Goal: Check status: Check status

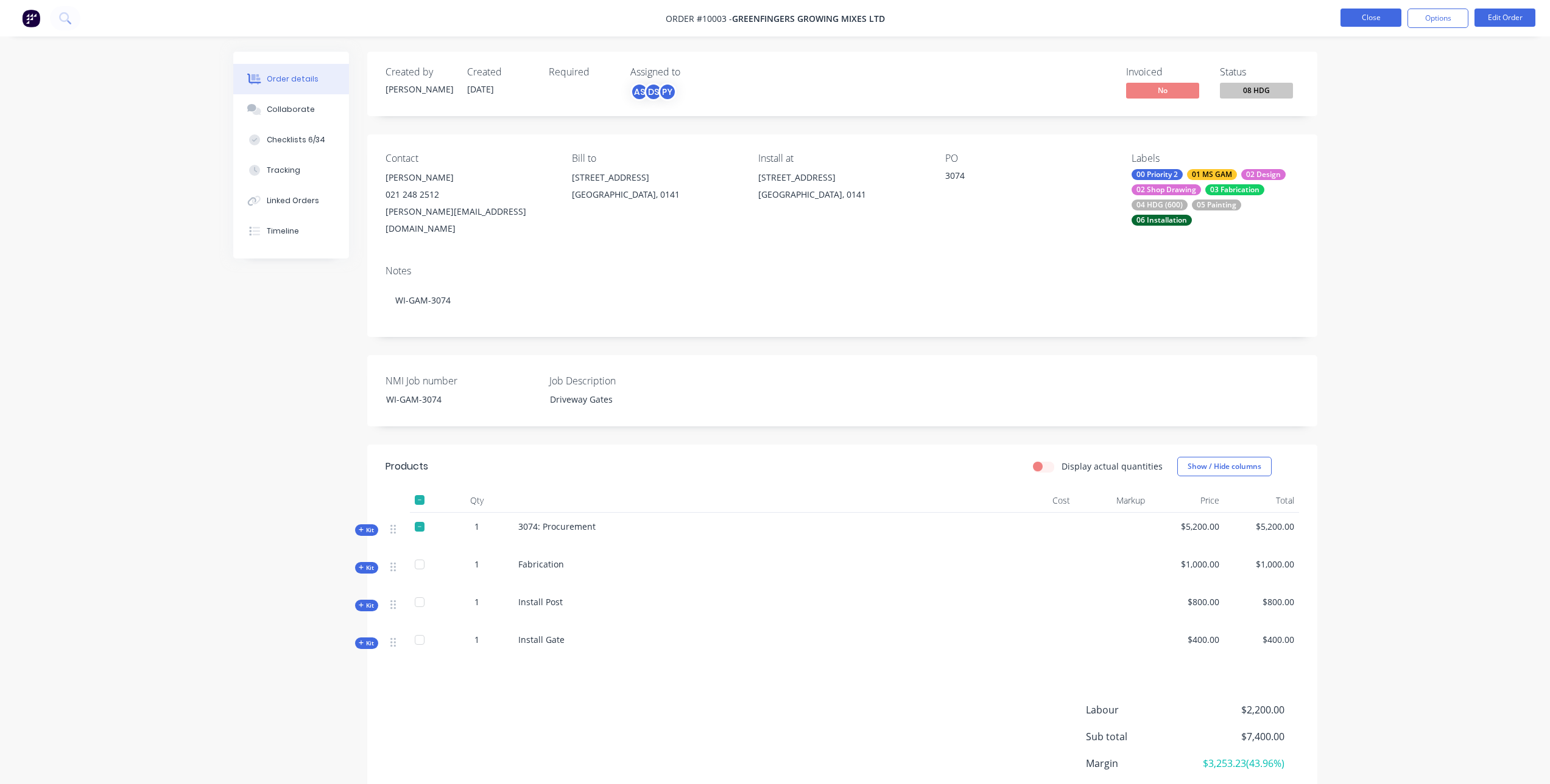
click at [1376, 14] on button "Close" at bounding box center [1371, 17] width 61 height 18
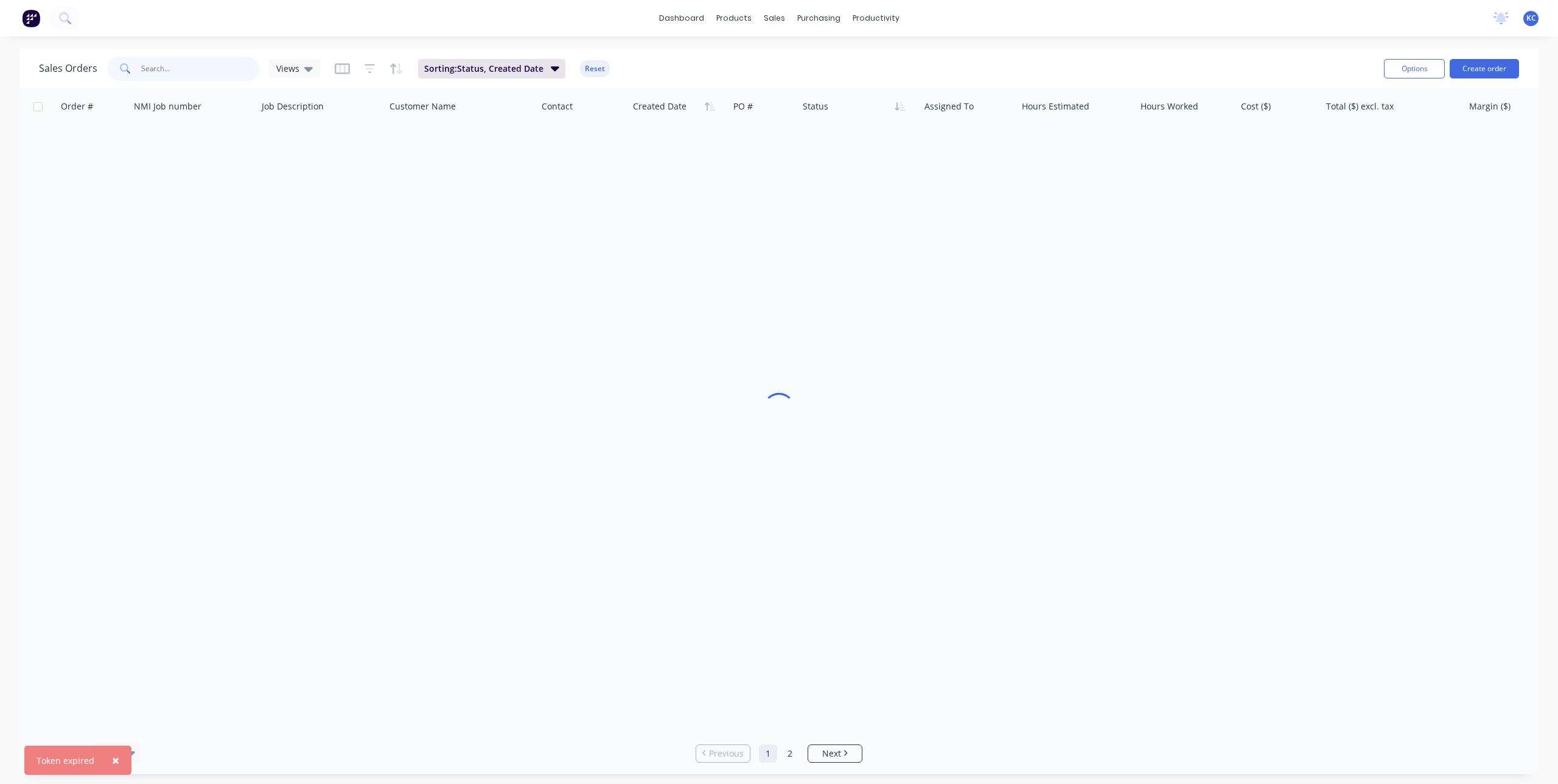
click at [192, 64] on input "text" at bounding box center [200, 69] width 119 height 25
type input "[PERSON_NAME]"
click at [69, 14] on icon at bounding box center [64, 18] width 11 height 11
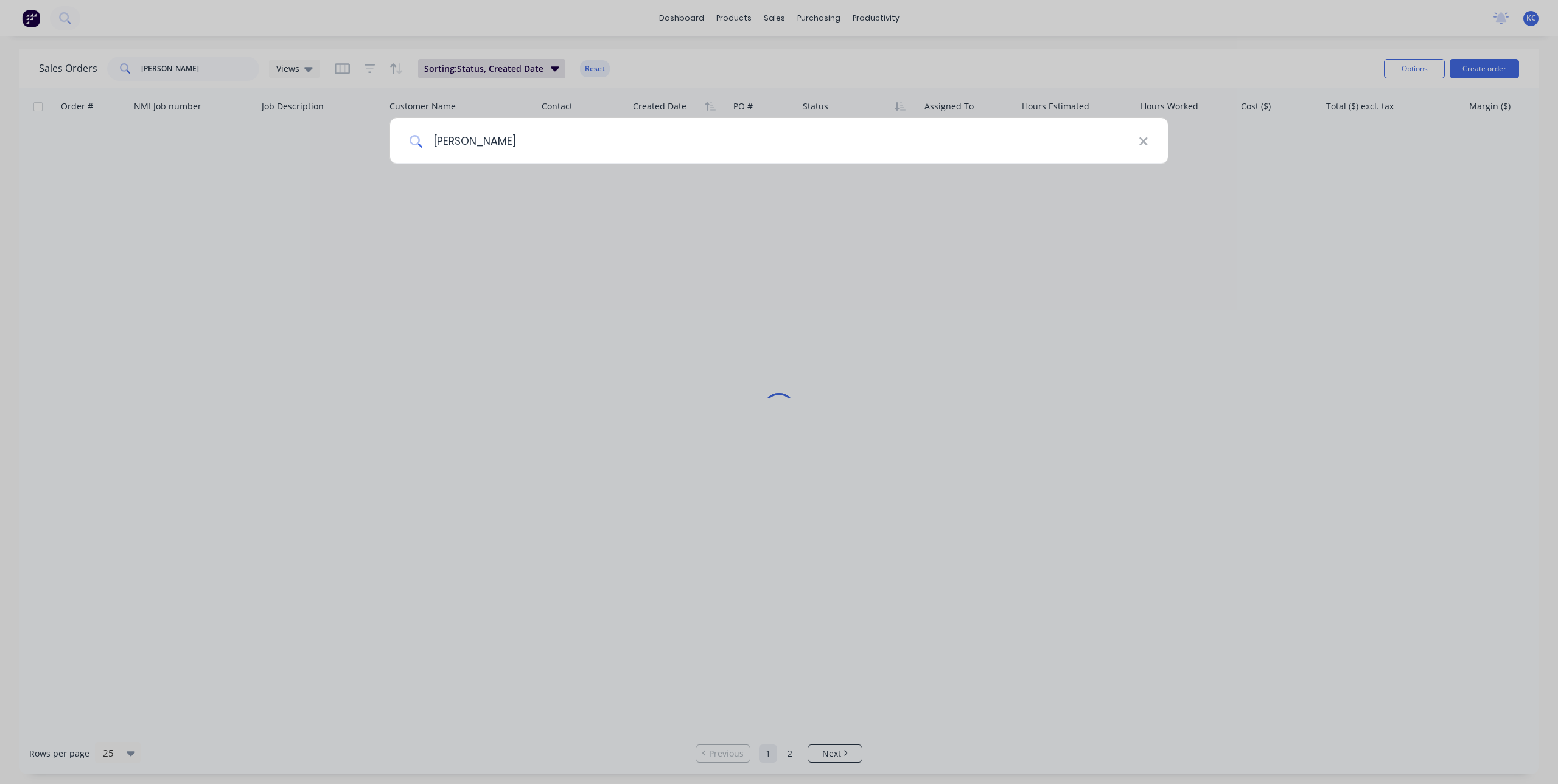
type input "[PERSON_NAME]"
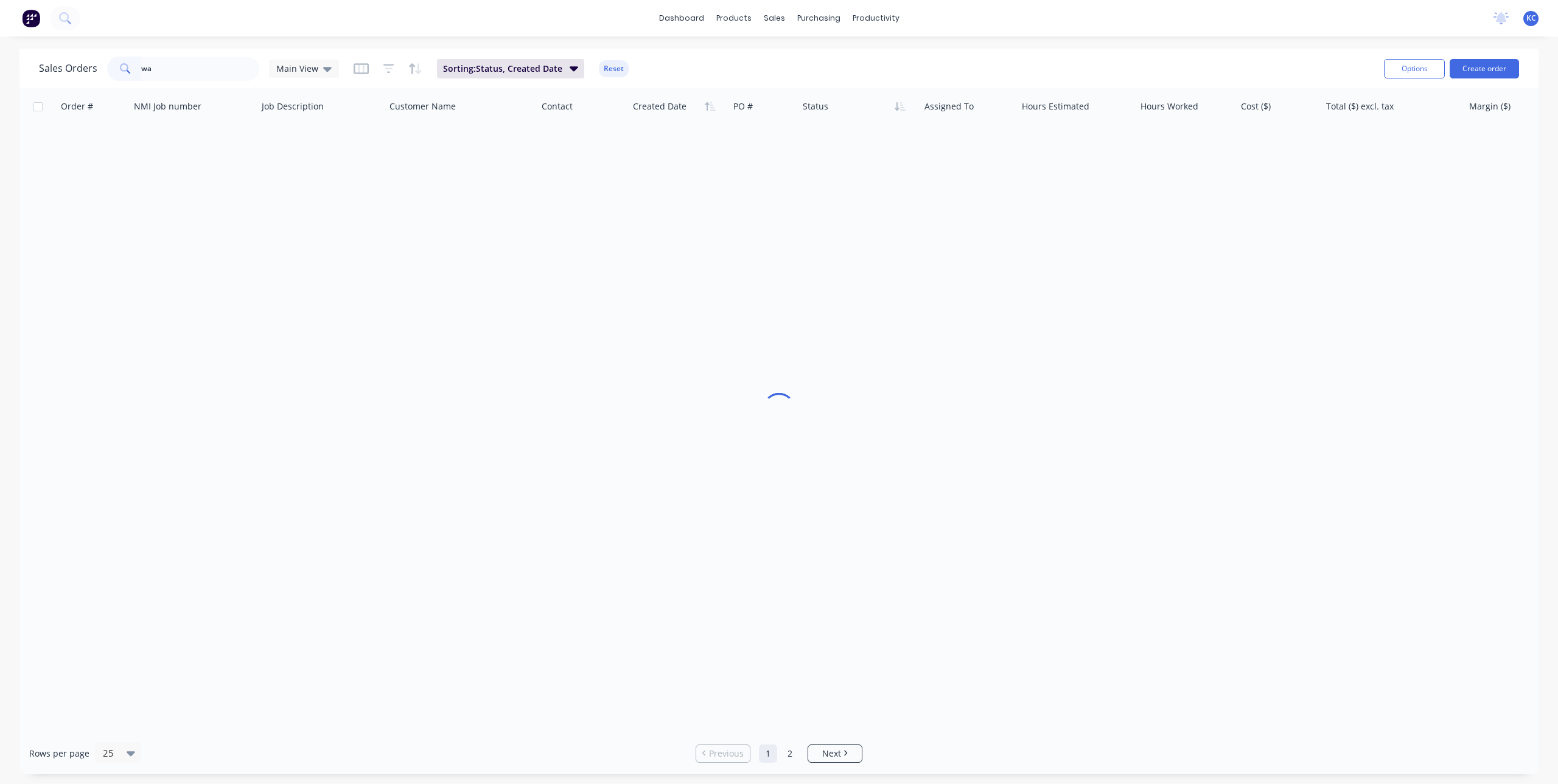
type input "w"
click at [61, 19] on icon at bounding box center [64, 17] width 9 height 9
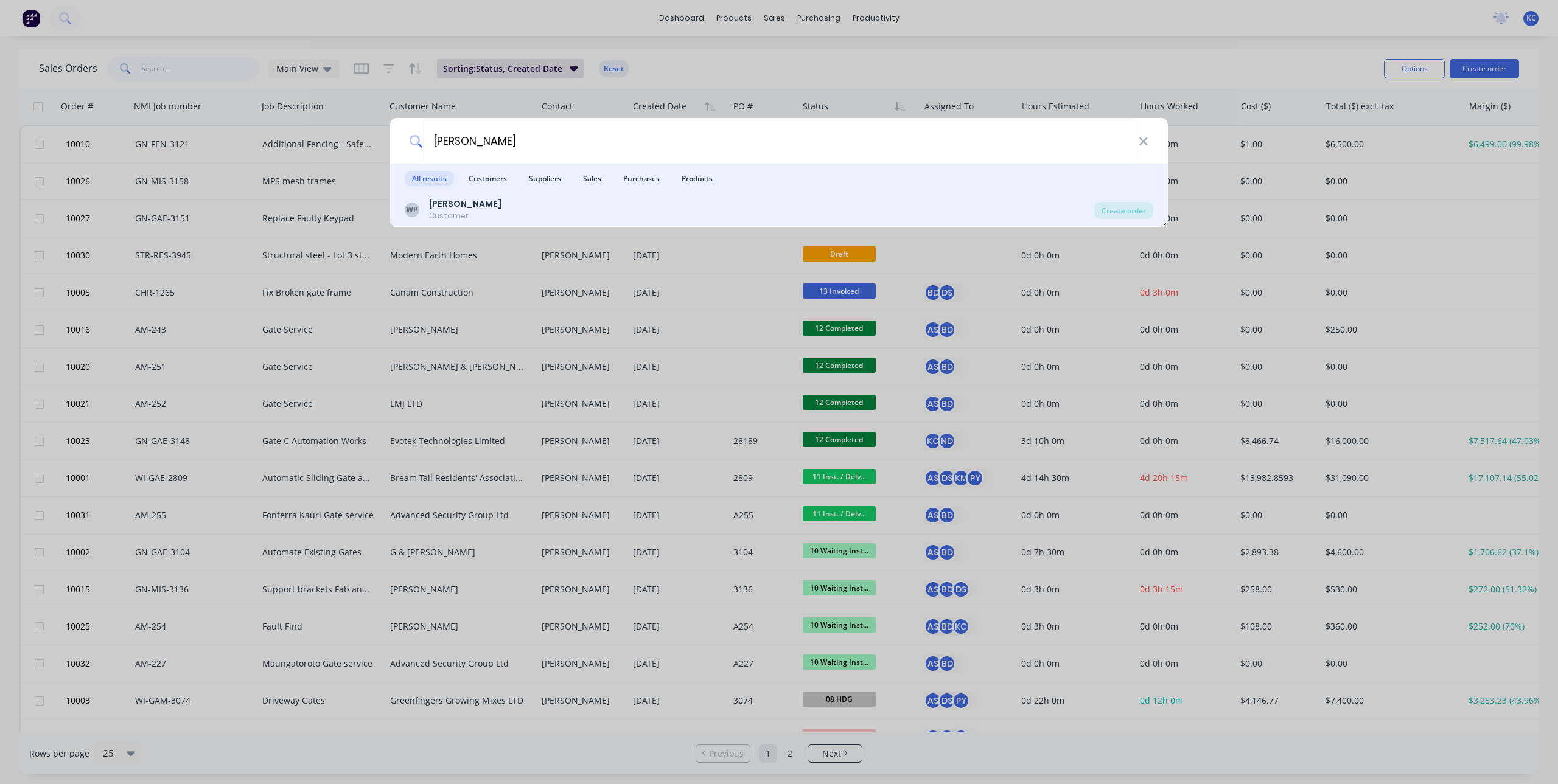
type input "[PERSON_NAME]"
click at [477, 213] on div "Customer" at bounding box center [466, 216] width 72 height 11
